Goal: Information Seeking & Learning: Learn about a topic

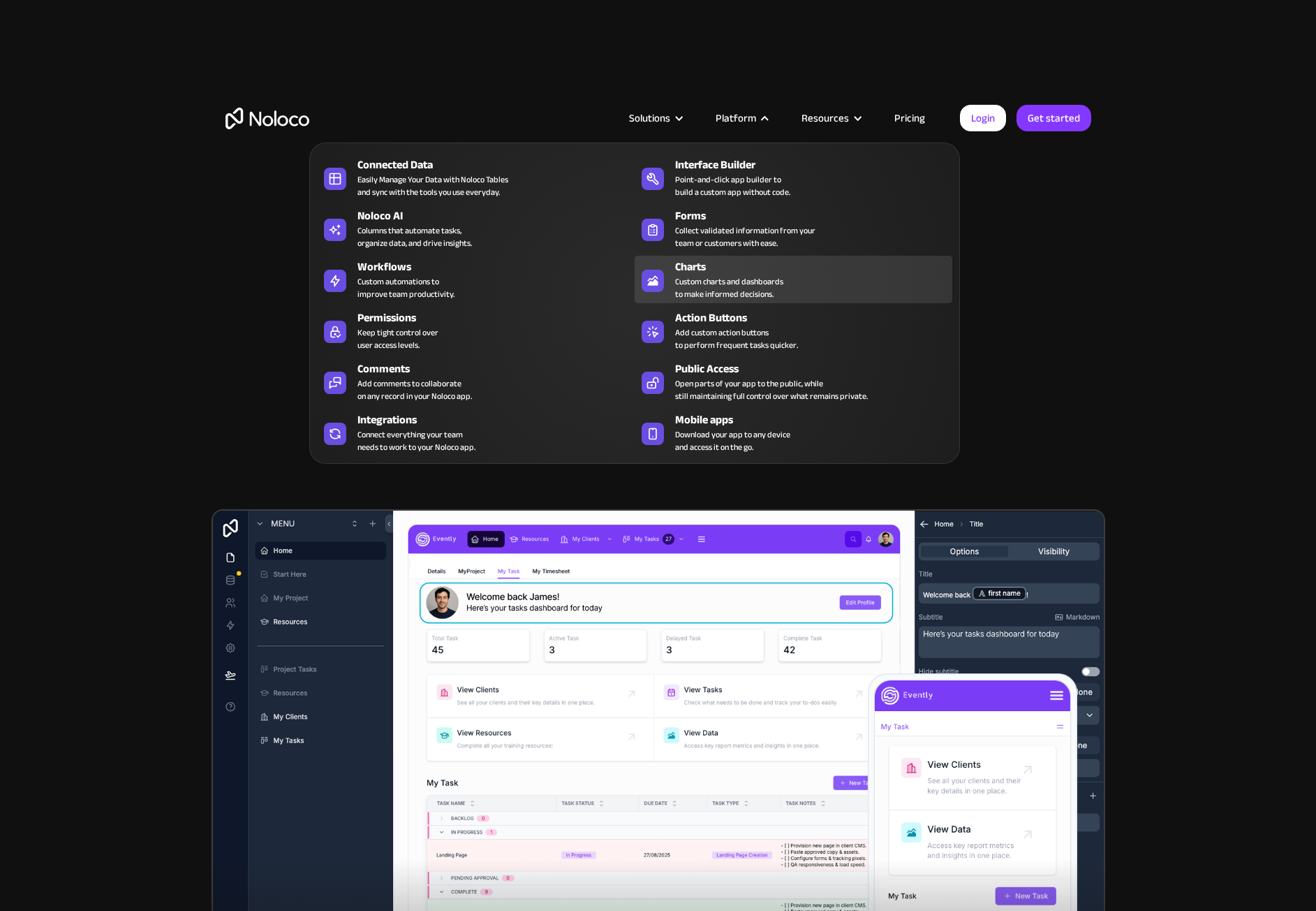
click at [708, 271] on div "Charts" at bounding box center [817, 266] width 283 height 17
